Goal: Information Seeking & Learning: Learn about a topic

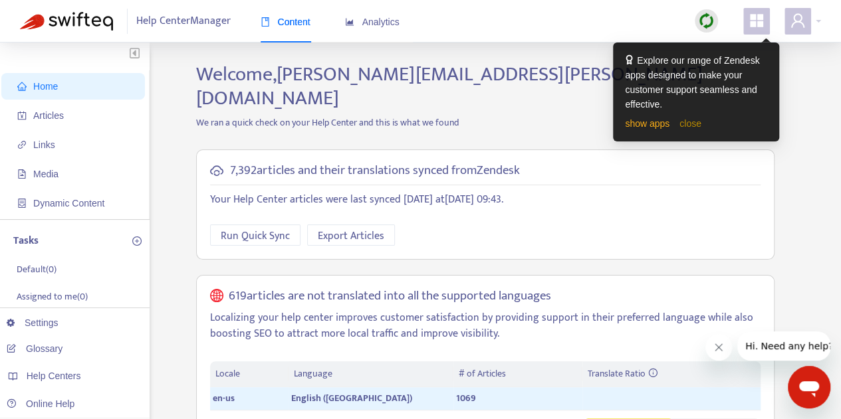
click at [696, 123] on link "close" at bounding box center [690, 123] width 22 height 11
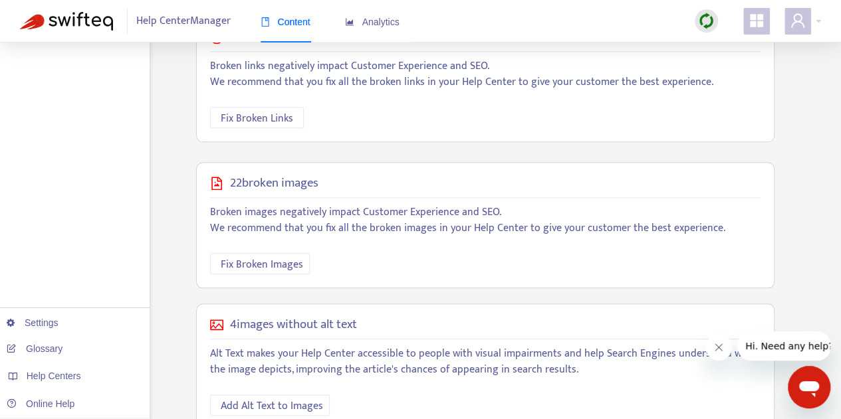
scroll to position [579, 0]
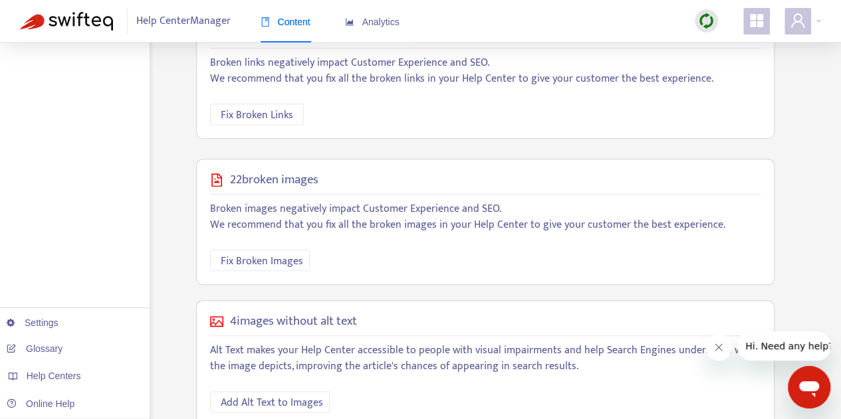
click at [207, 159] on div "22 broken images Broken images negatively impact Customer Experience and SEO. W…" at bounding box center [485, 222] width 578 height 127
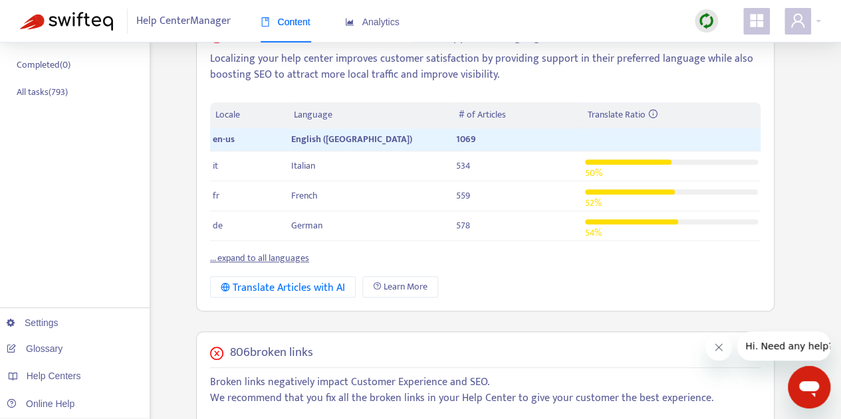
scroll to position [0, 0]
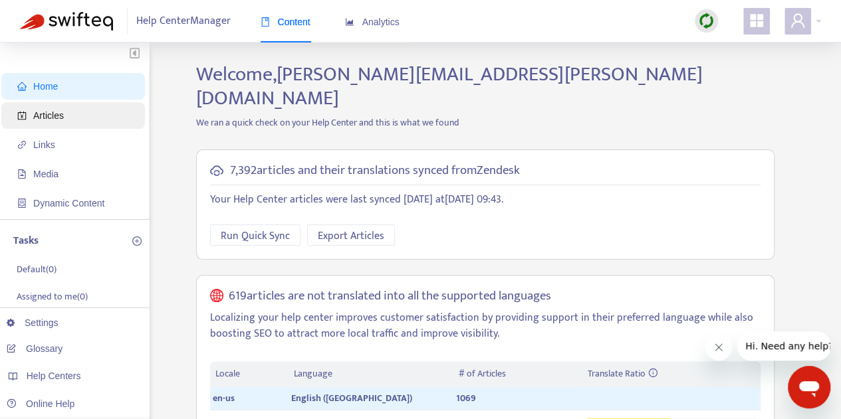
click at [69, 119] on span "Articles" at bounding box center [75, 115] width 117 height 27
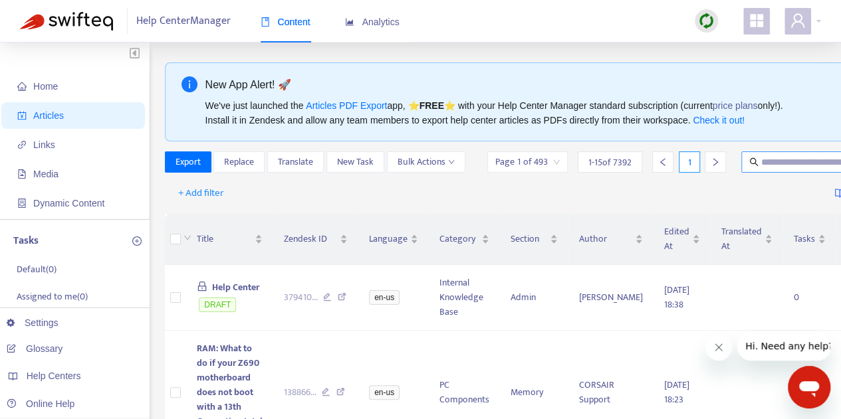
click at [782, 162] on input "text" at bounding box center [825, 162] width 128 height 15
type input "****"
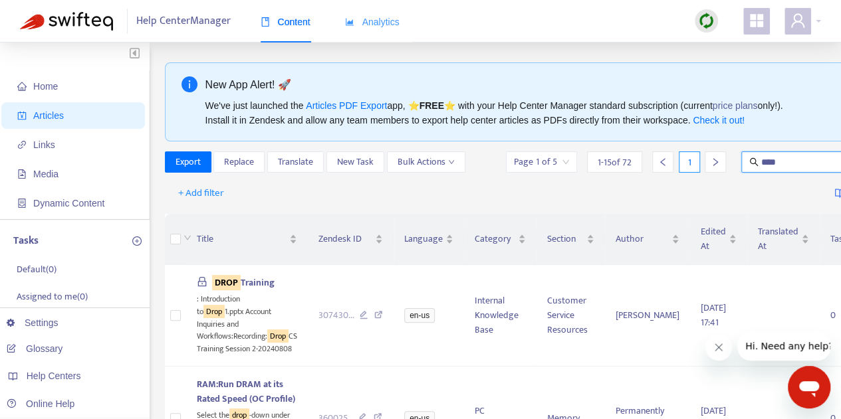
click at [373, 31] on div "Analytics" at bounding box center [372, 22] width 54 height 41
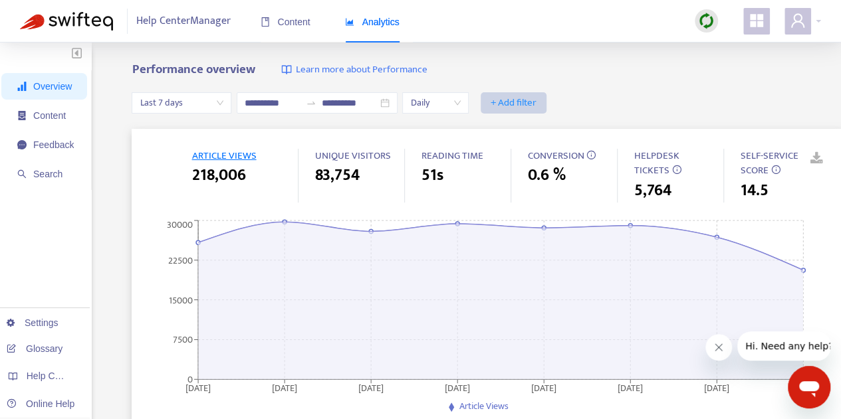
click at [524, 111] on span "+ Add filter" at bounding box center [513, 103] width 46 height 16
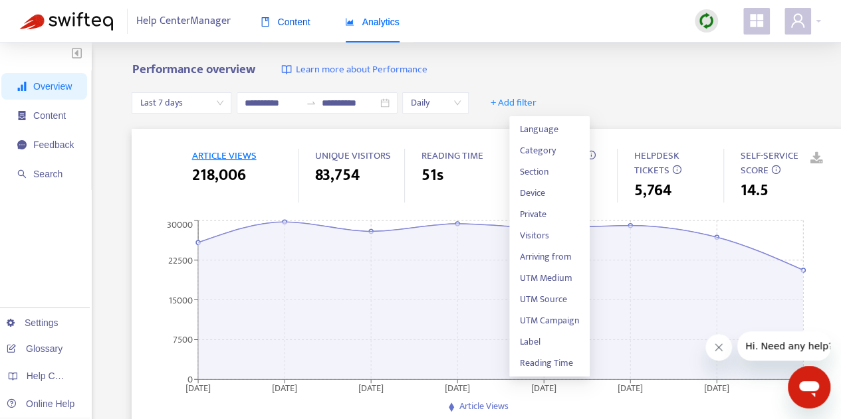
click at [303, 28] on div "Content" at bounding box center [286, 22] width 50 height 15
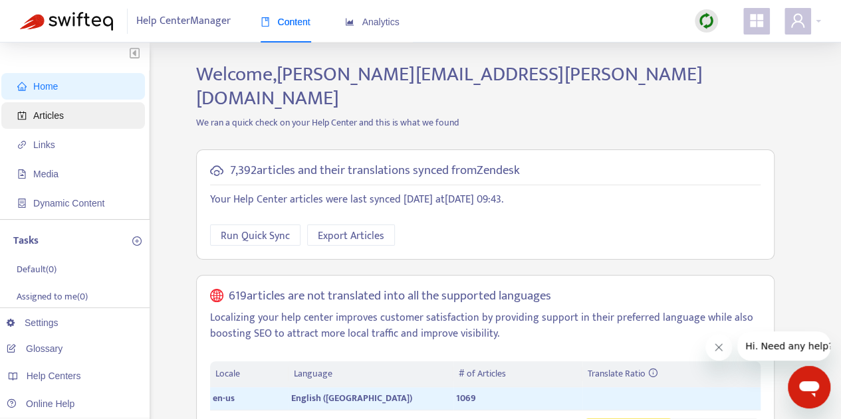
click at [77, 115] on span "Articles" at bounding box center [75, 115] width 117 height 27
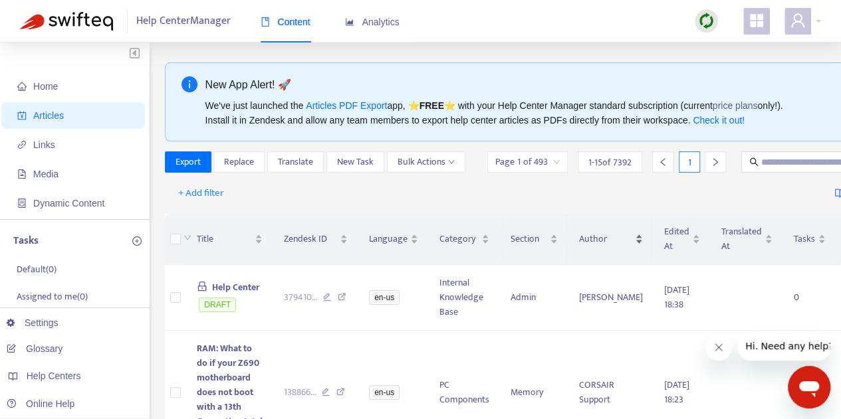
click at [600, 237] on span "Author" at bounding box center [605, 239] width 53 height 15
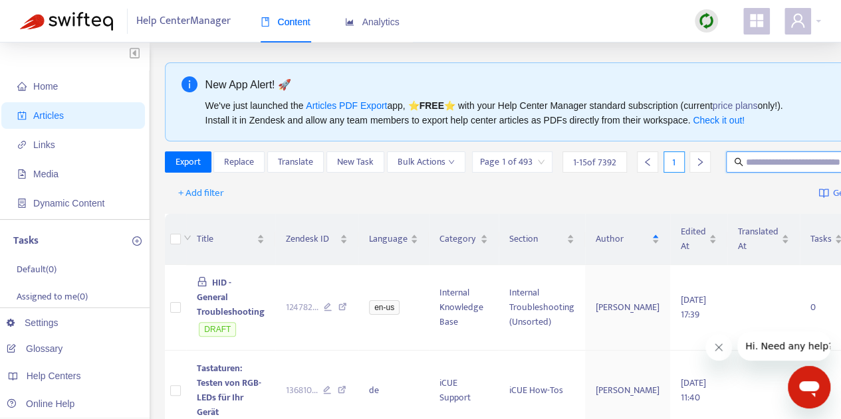
click at [746, 159] on input "text" at bounding box center [810, 162] width 128 height 15
type input "****"
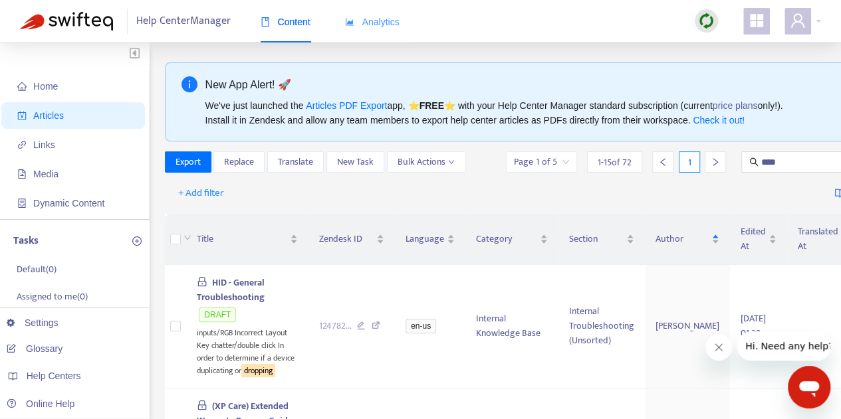
click at [389, 6] on div "Analytics" at bounding box center [372, 22] width 54 height 41
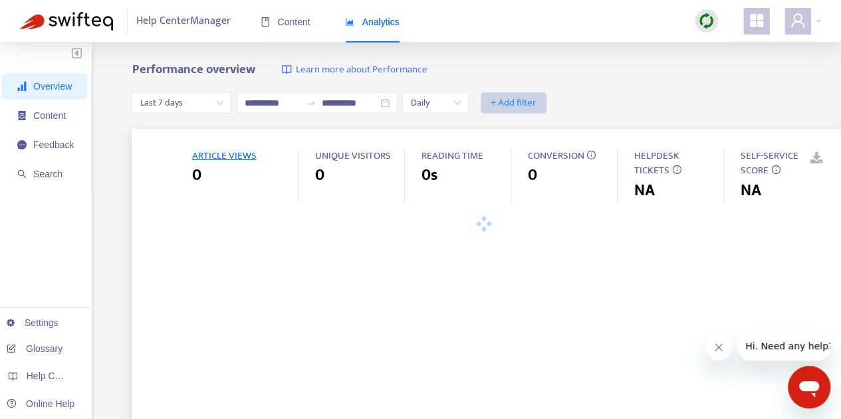
click at [536, 98] on span "+ Add filter" at bounding box center [513, 103] width 46 height 16
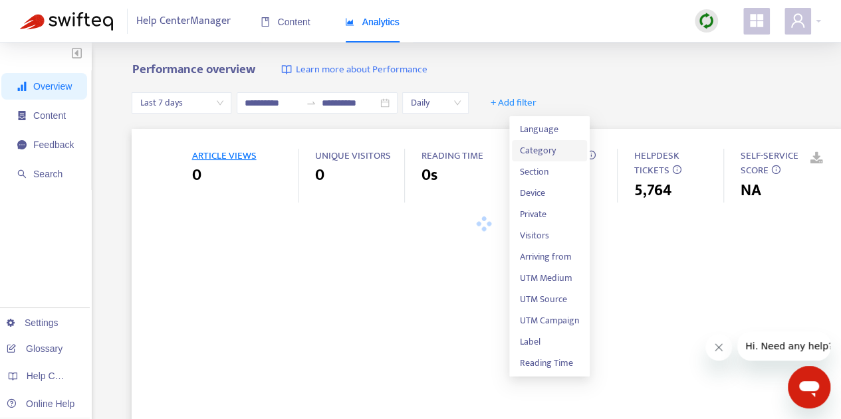
click at [552, 150] on span "Category" at bounding box center [549, 151] width 59 height 15
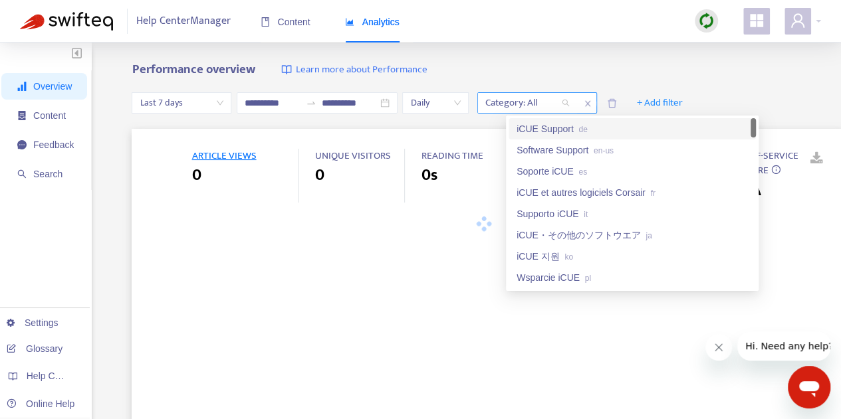
click at [561, 100] on div at bounding box center [520, 103] width 80 height 16
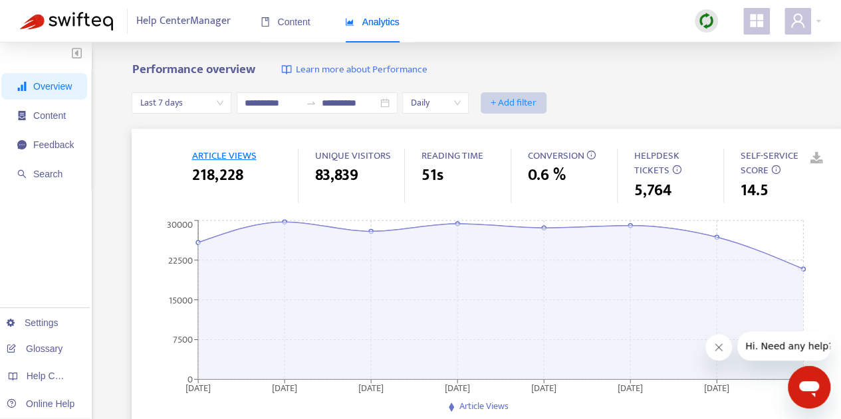
click at [536, 102] on span "+ Add filter" at bounding box center [513, 103] width 46 height 16
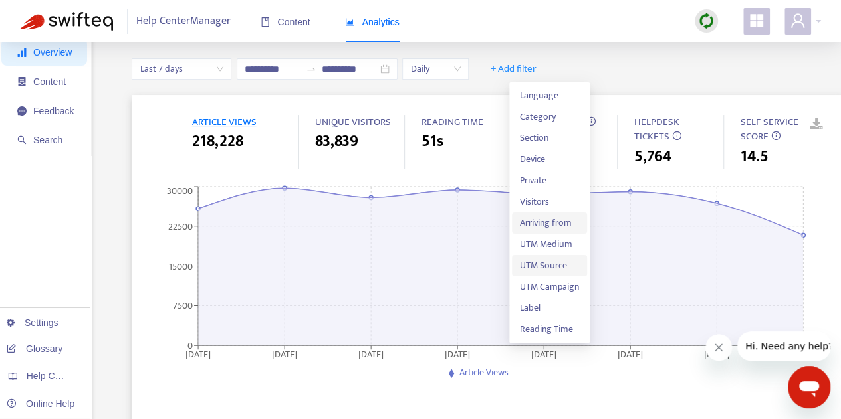
scroll to position [39, 0]
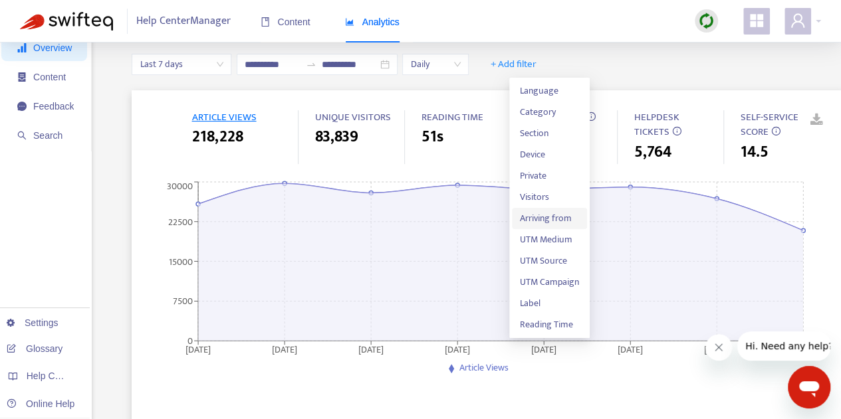
click at [548, 219] on span "Arriving from" at bounding box center [549, 218] width 59 height 15
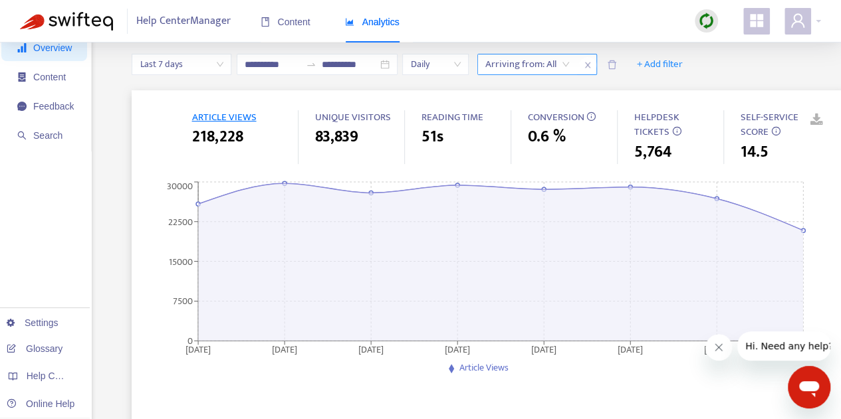
click at [590, 63] on icon "close" at bounding box center [587, 65] width 5 height 6
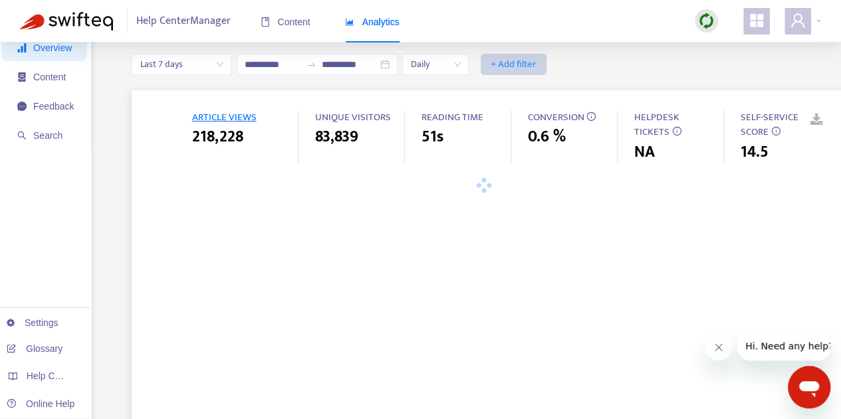
click at [536, 62] on span "+ Add filter" at bounding box center [513, 64] width 46 height 16
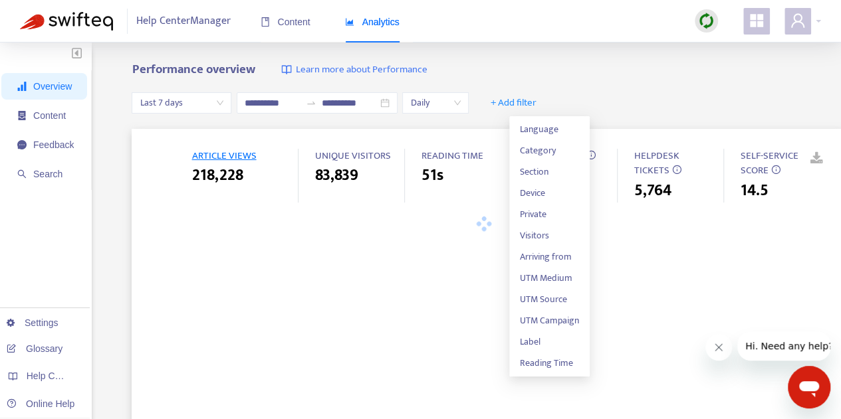
click at [259, 126] on div "**********" at bounding box center [487, 103] width 711 height 51
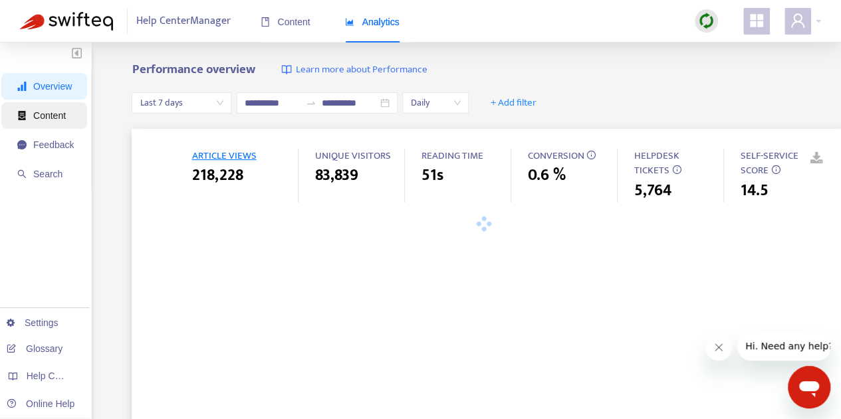
click at [39, 111] on span "Content" at bounding box center [49, 115] width 33 height 11
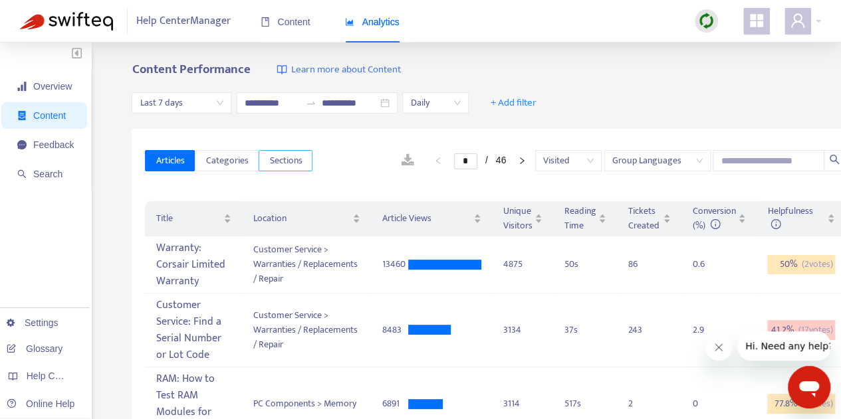
click at [269, 160] on span "Sections" at bounding box center [285, 161] width 33 height 15
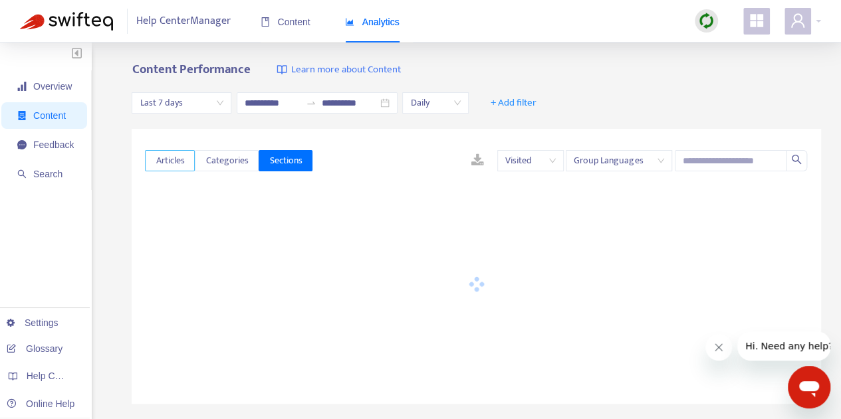
click at [172, 157] on span "Articles" at bounding box center [170, 161] width 29 height 15
click at [306, 169] on button "Sections" at bounding box center [286, 160] width 54 height 21
click at [536, 104] on span "+ Add filter" at bounding box center [513, 103] width 46 height 16
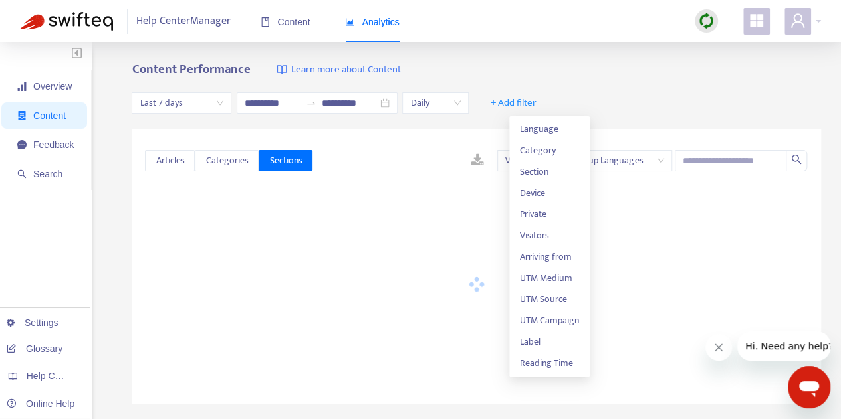
click at [631, 112] on div "**********" at bounding box center [476, 103] width 689 height 51
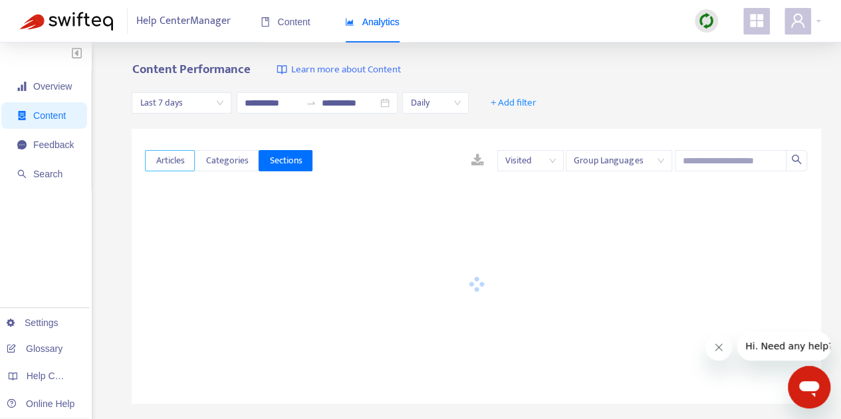
click at [157, 154] on span "Articles" at bounding box center [170, 161] width 29 height 15
click at [277, 165] on span "Sections" at bounding box center [285, 161] width 33 height 15
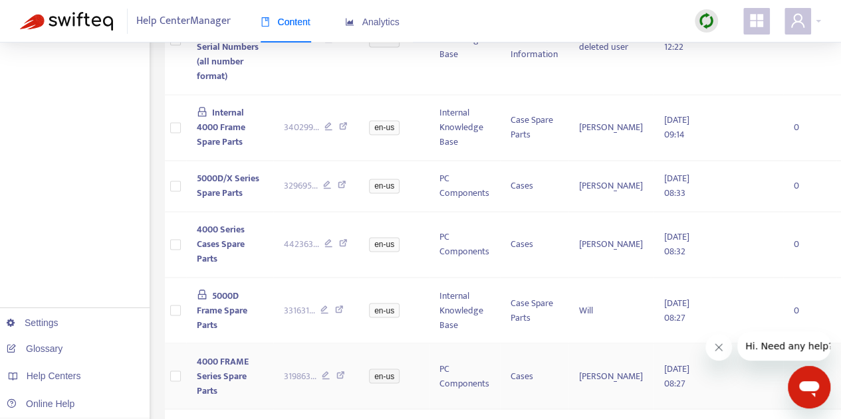
scroll to position [1170, 0]
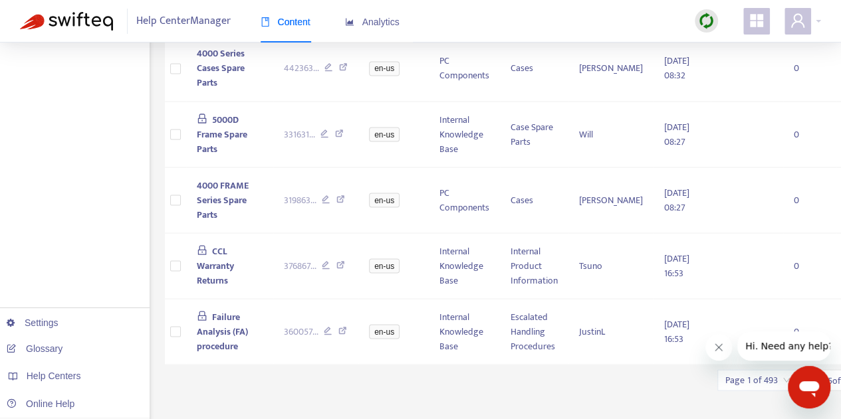
click at [718, 350] on icon "Close message from company" at bounding box center [718, 347] width 11 height 11
click at [786, 370] on input "search" at bounding box center [757, 380] width 64 height 20
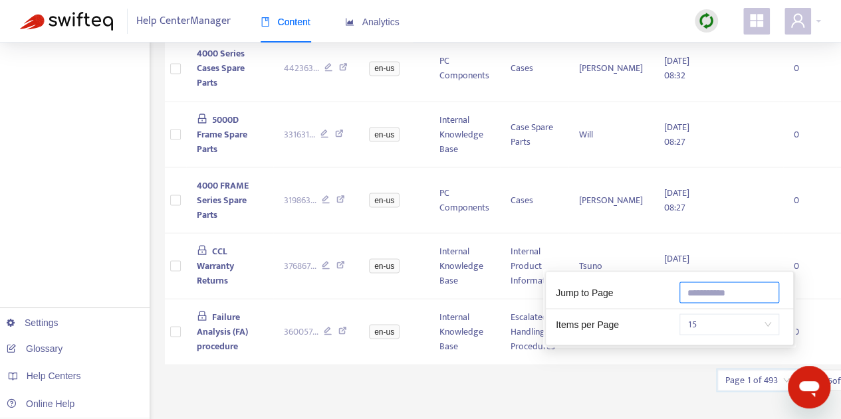
click at [707, 293] on input "text" at bounding box center [729, 292] width 100 height 21
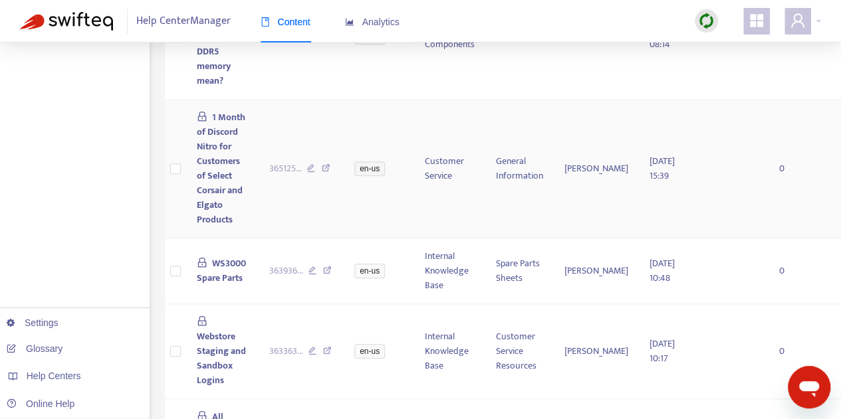
scroll to position [116, 0]
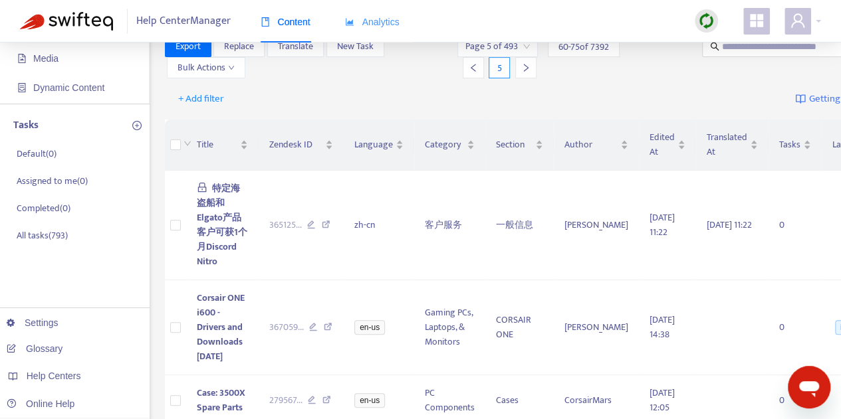
type input "*"
click at [372, 22] on span "Analytics" at bounding box center [372, 22] width 54 height 11
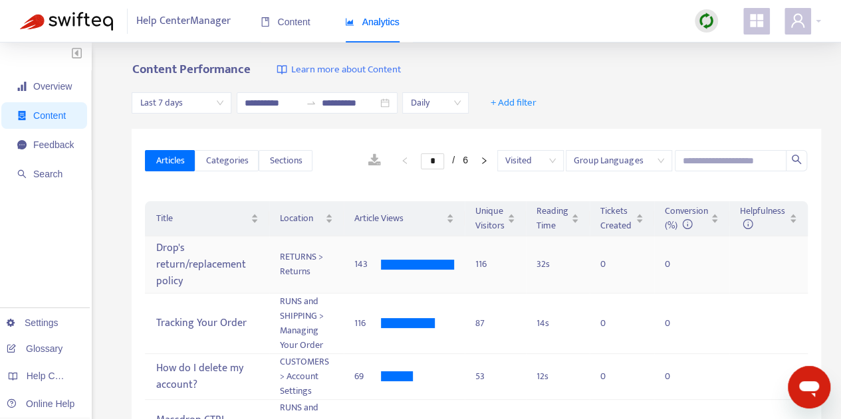
click at [175, 263] on div "Drop's return/replacement policy" at bounding box center [207, 264] width 103 height 55
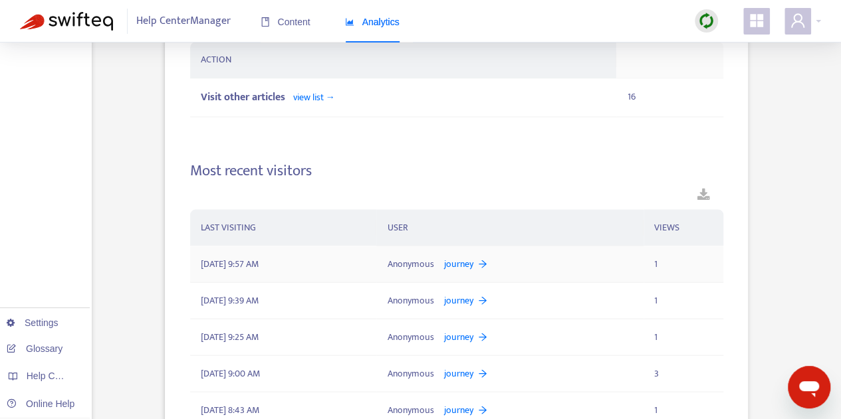
scroll to position [1420, 0]
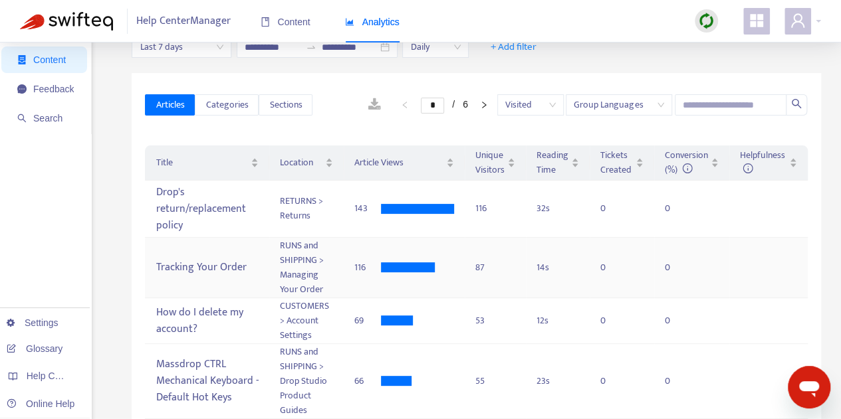
click at [219, 257] on div "Tracking Your Order" at bounding box center [207, 268] width 103 height 22
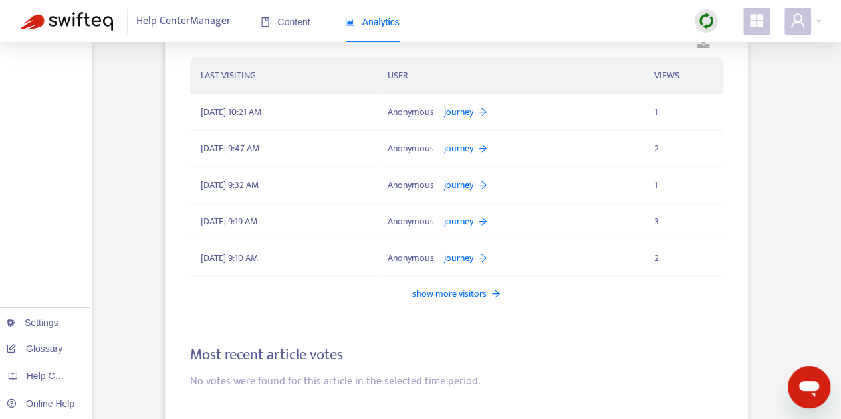
scroll to position [1458, 0]
